Goal: Task Accomplishment & Management: Manage account settings

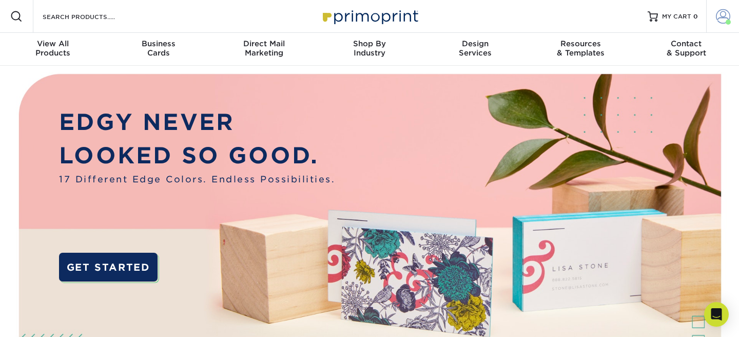
click at [726, 18] on span at bounding box center [723, 16] width 14 height 14
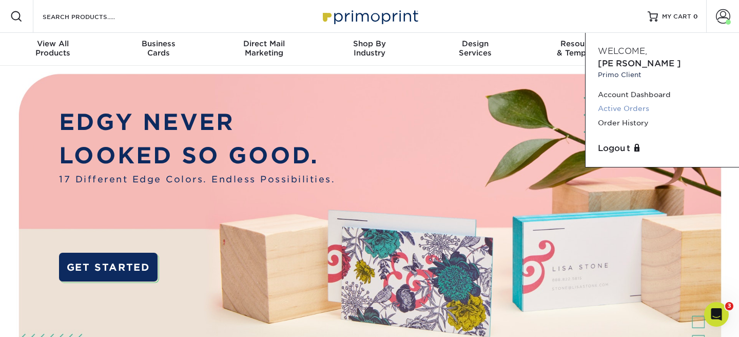
click at [614, 102] on link "Active Orders" at bounding box center [662, 109] width 129 height 14
click at [611, 116] on link "Order History" at bounding box center [662, 123] width 129 height 14
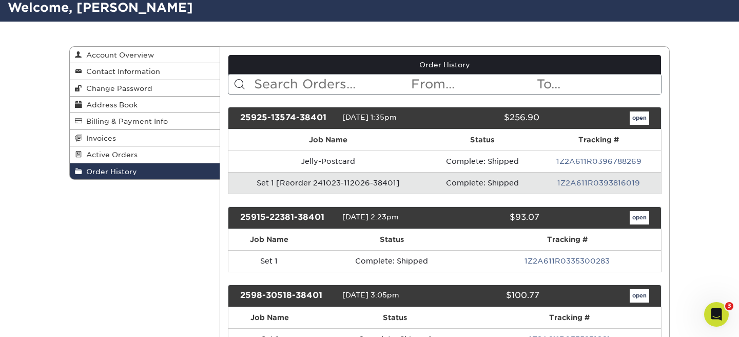
scroll to position [76, 0]
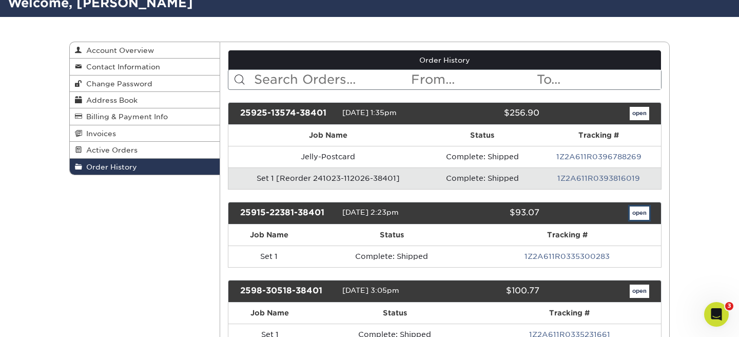
click at [638, 213] on link "open" at bounding box center [638, 212] width 19 height 13
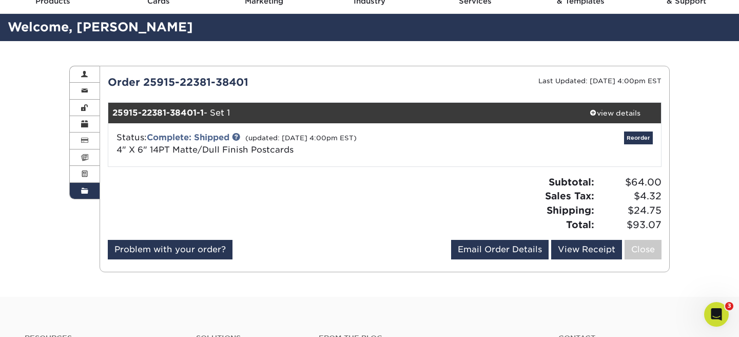
scroll to position [47, 0]
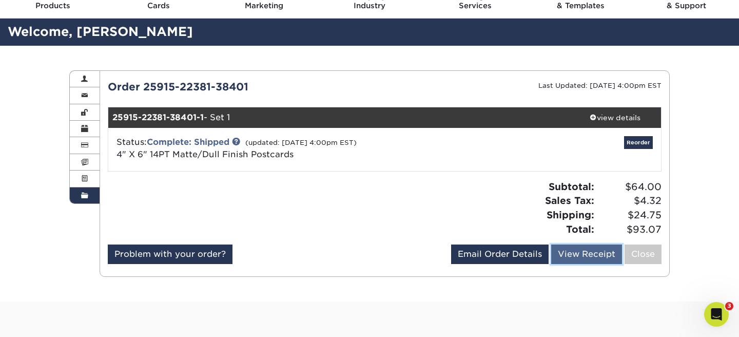
click at [575, 252] on link "View Receipt" at bounding box center [586, 253] width 71 height 19
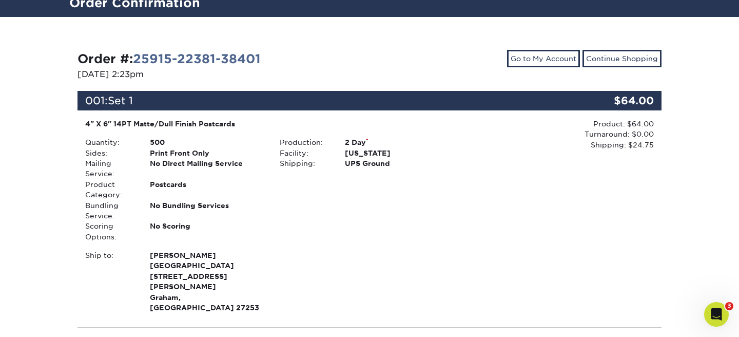
scroll to position [75, 0]
